Goal: Task Accomplishment & Management: Manage account settings

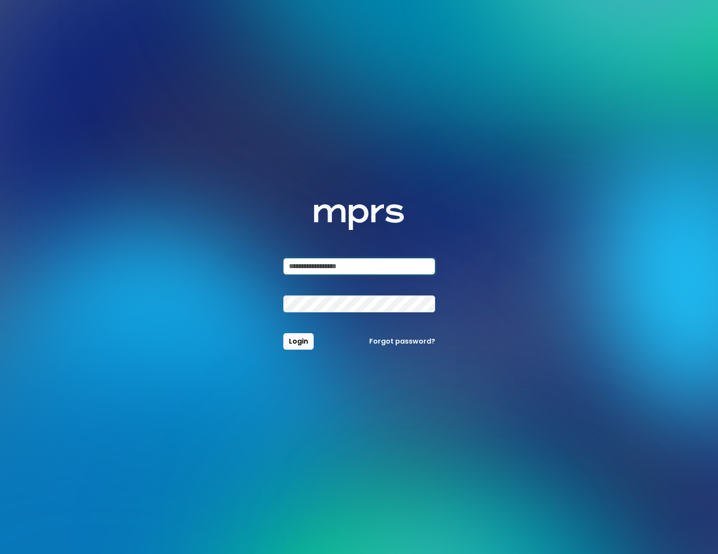
type input "*********"
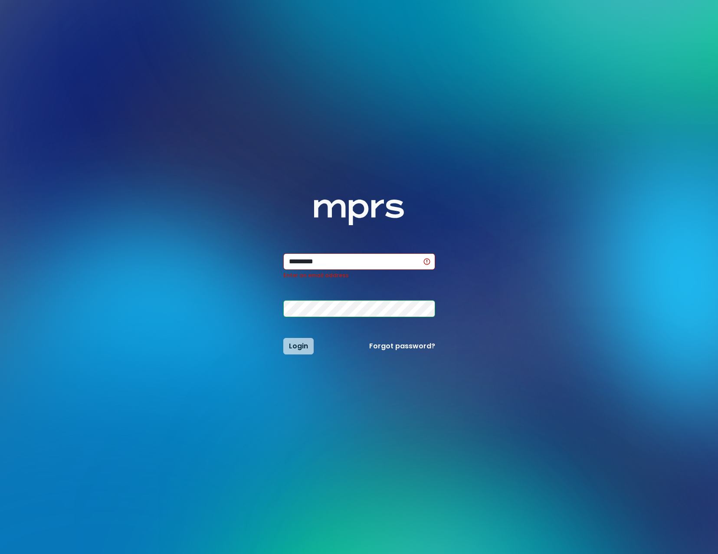
click at [292, 346] on div "Login Forgot password?" at bounding box center [359, 346] width 162 height 16
click at [293, 347] on div "Login Forgot password?" at bounding box center [359, 346] width 162 height 16
drag, startPoint x: 293, startPoint y: 347, endPoint x: 302, endPoint y: 348, distance: 9.1
click at [294, 347] on div "Login Forgot password?" at bounding box center [359, 346] width 162 height 16
click at [399, 346] on link "Forgot password?" at bounding box center [402, 346] width 66 height 10
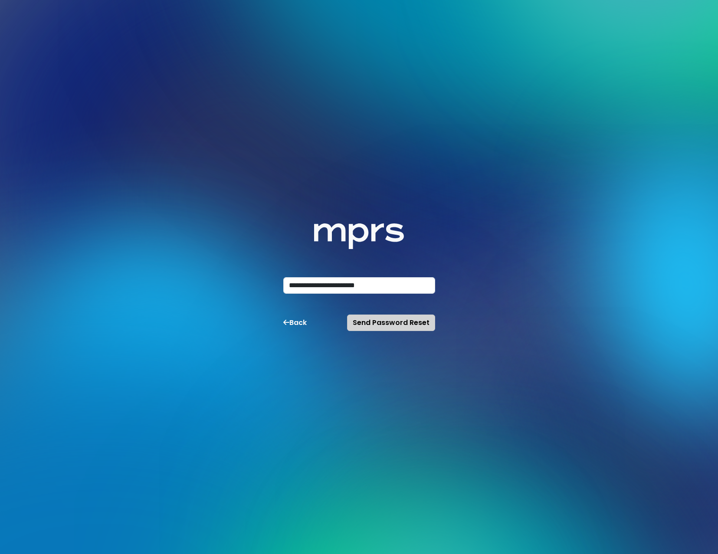
type input "**********"
click at [386, 319] on span "Send Password Reset" at bounding box center [391, 323] width 77 height 10
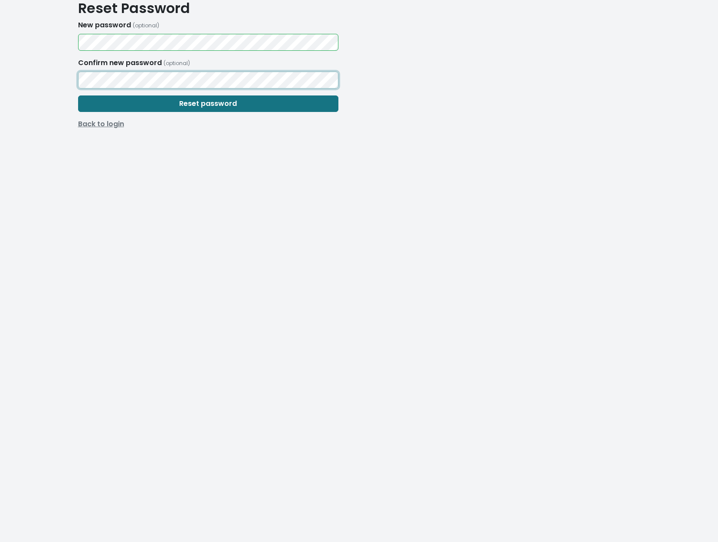
click at [208, 104] on button "Reset password" at bounding box center [208, 103] width 260 height 16
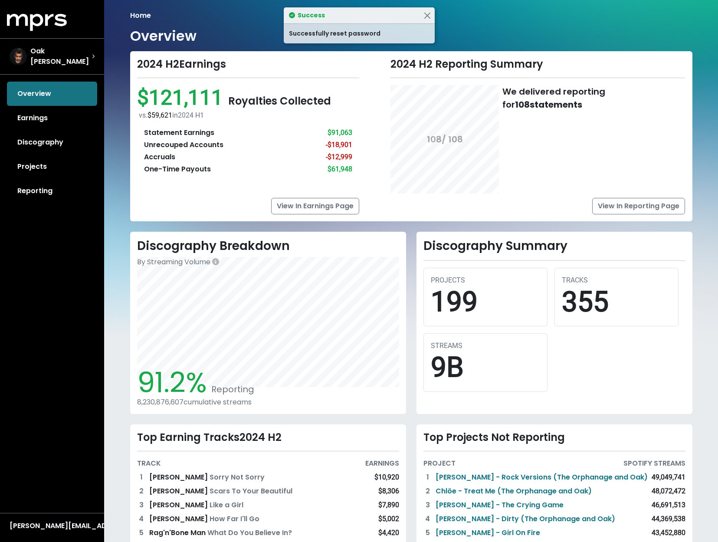
click at [34, 89] on div "Overview Earnings Discography Projects Reporting" at bounding box center [52, 142] width 104 height 121
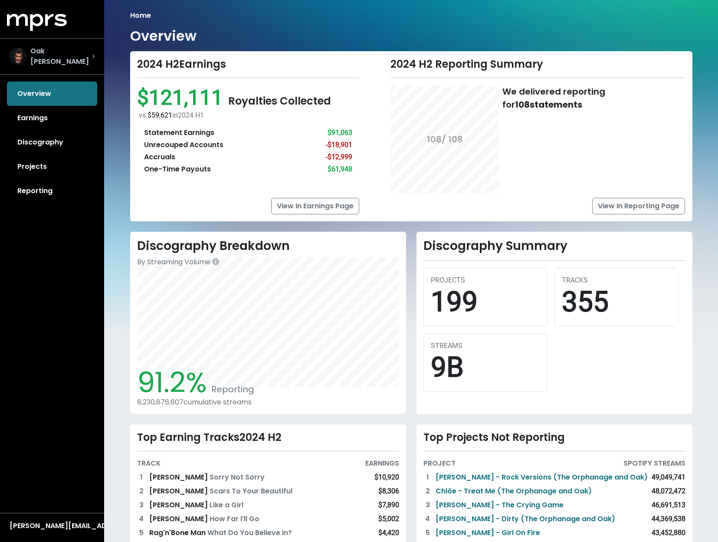
click at [53, 53] on span "Oak [PERSON_NAME]" at bounding box center [61, 56] width 62 height 21
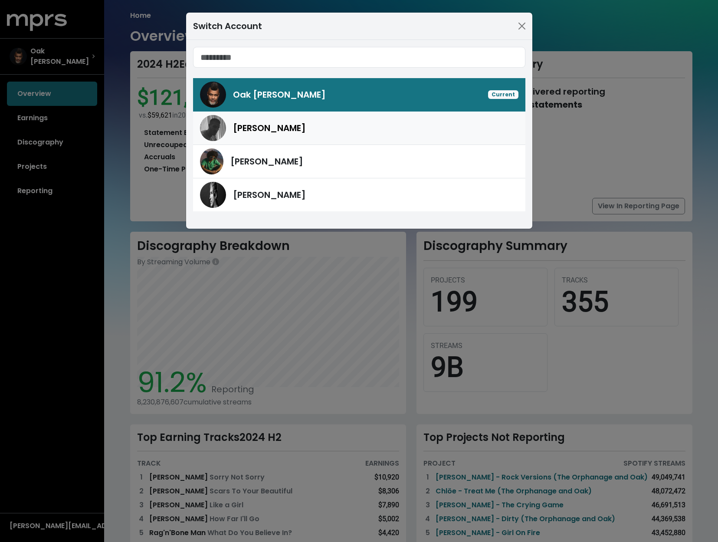
click at [256, 131] on span "[PERSON_NAME]" at bounding box center [269, 127] width 73 height 13
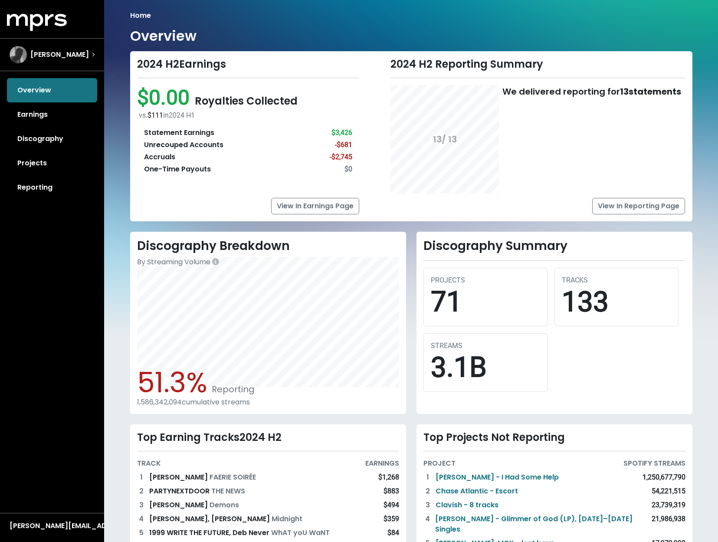
scroll to position [40, 0]
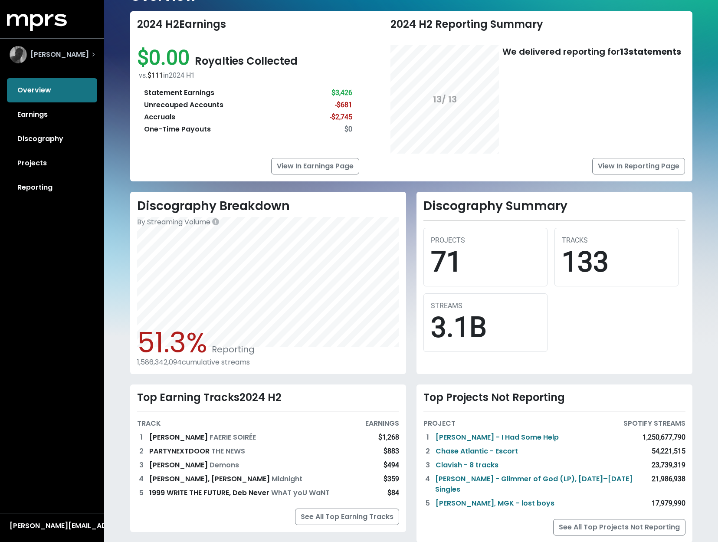
click at [96, 54] on div "[PERSON_NAME]" at bounding box center [52, 54] width 99 height 31
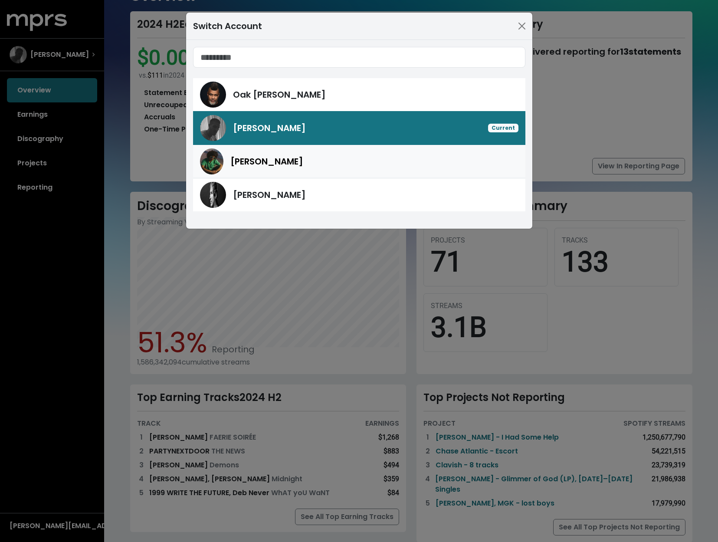
click at [257, 159] on span "[PERSON_NAME]" at bounding box center [266, 161] width 73 height 13
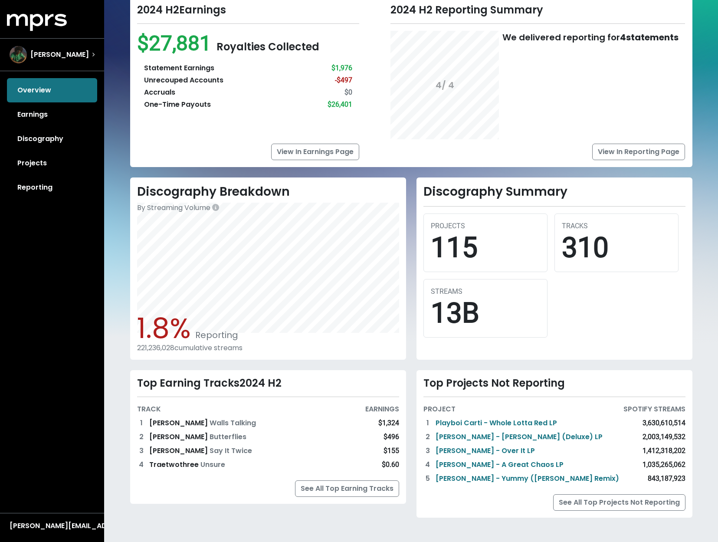
scroll to position [54, 0]
click at [578, 503] on link "See All Top Projects Not Reporting" at bounding box center [619, 503] width 132 height 16
click at [76, 53] on div "[PERSON_NAME]" at bounding box center [52, 54] width 85 height 17
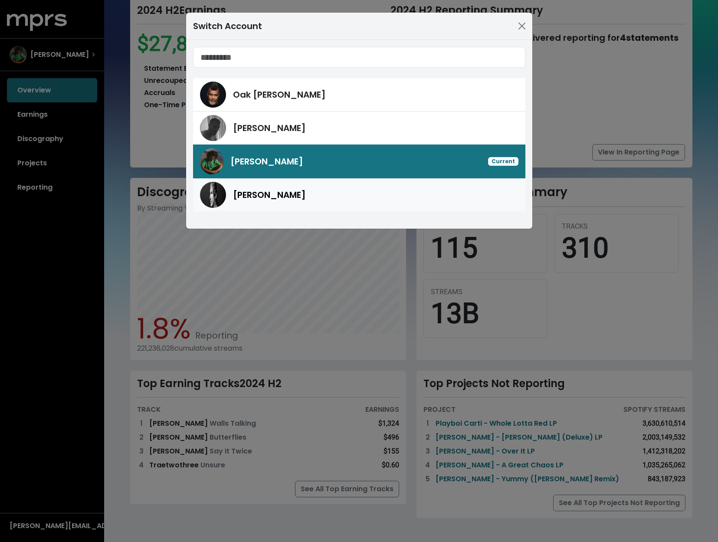
click at [264, 195] on span "[PERSON_NAME]" at bounding box center [269, 194] width 73 height 13
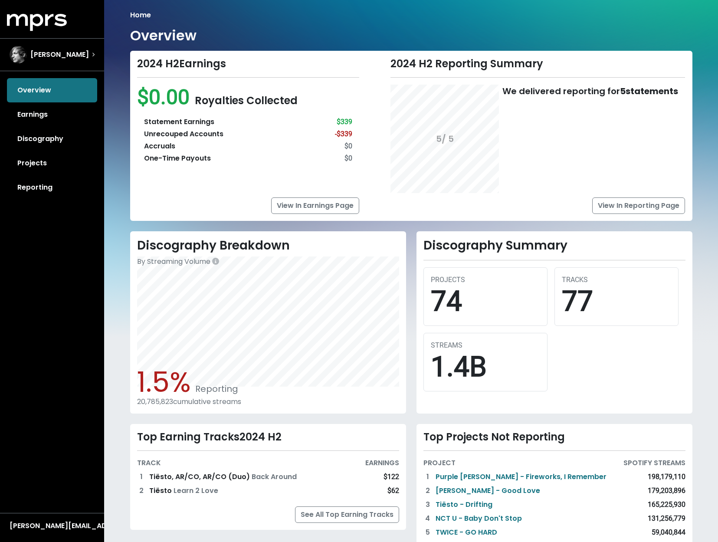
scroll to position [54, 0]
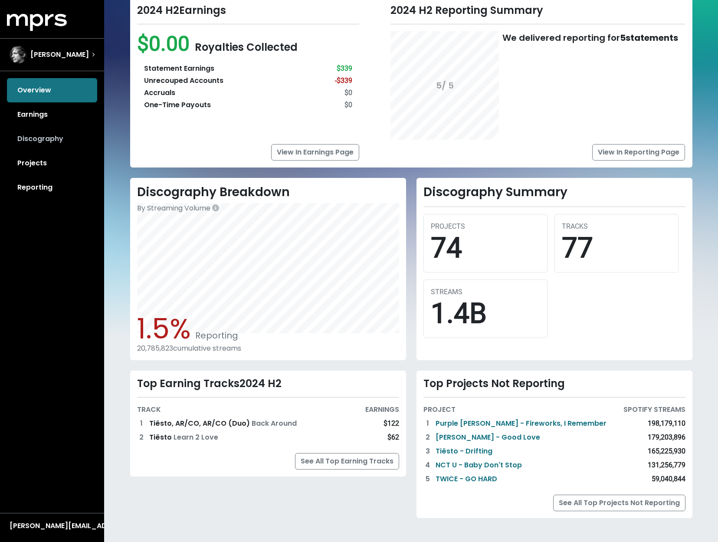
click at [39, 141] on link "Discography" at bounding box center [52, 139] width 90 height 24
